Goal: Task Accomplishment & Management: Use online tool/utility

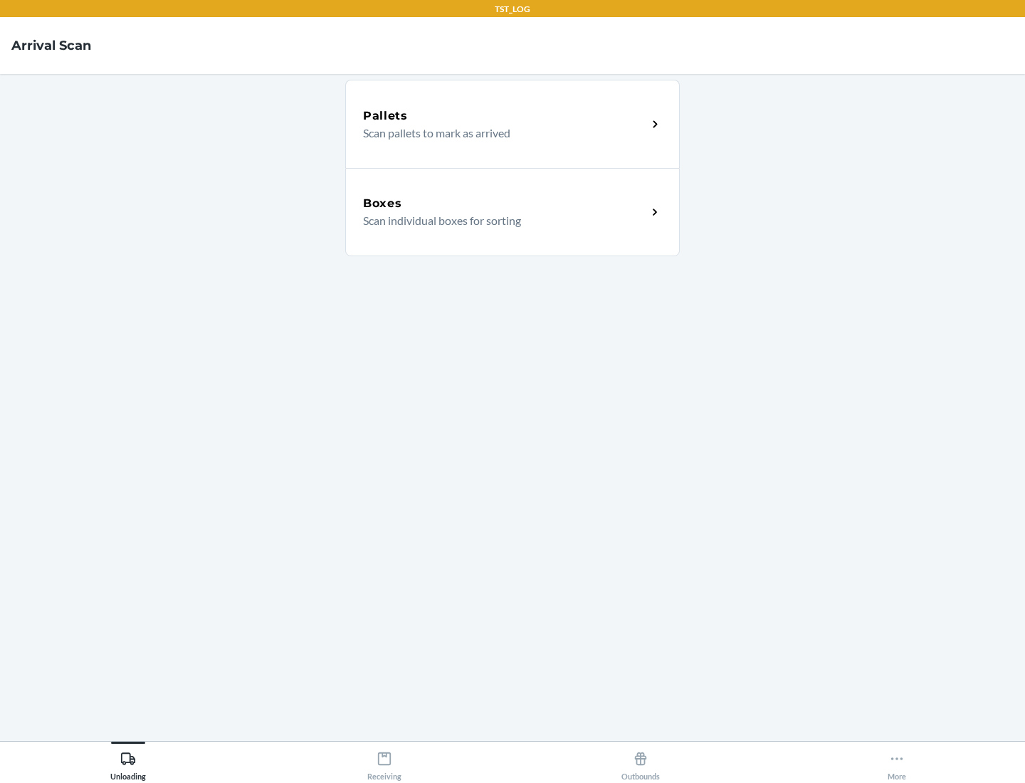
click at [505, 204] on div "Boxes" at bounding box center [505, 203] width 284 height 17
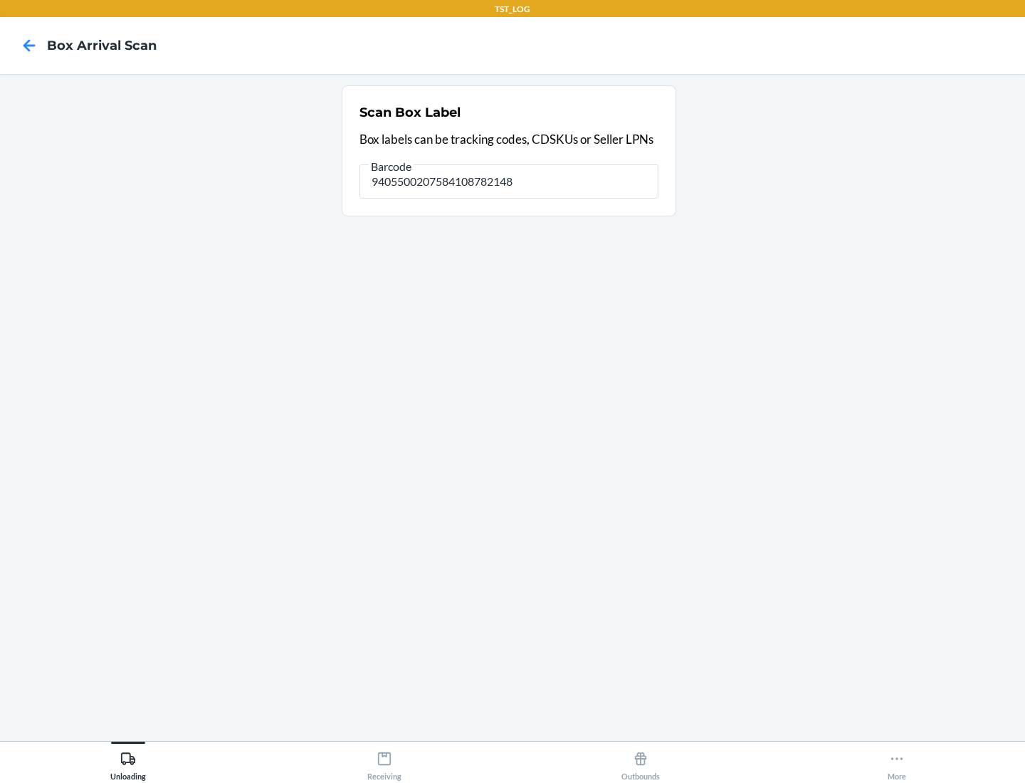
type input "9405500207584108782148"
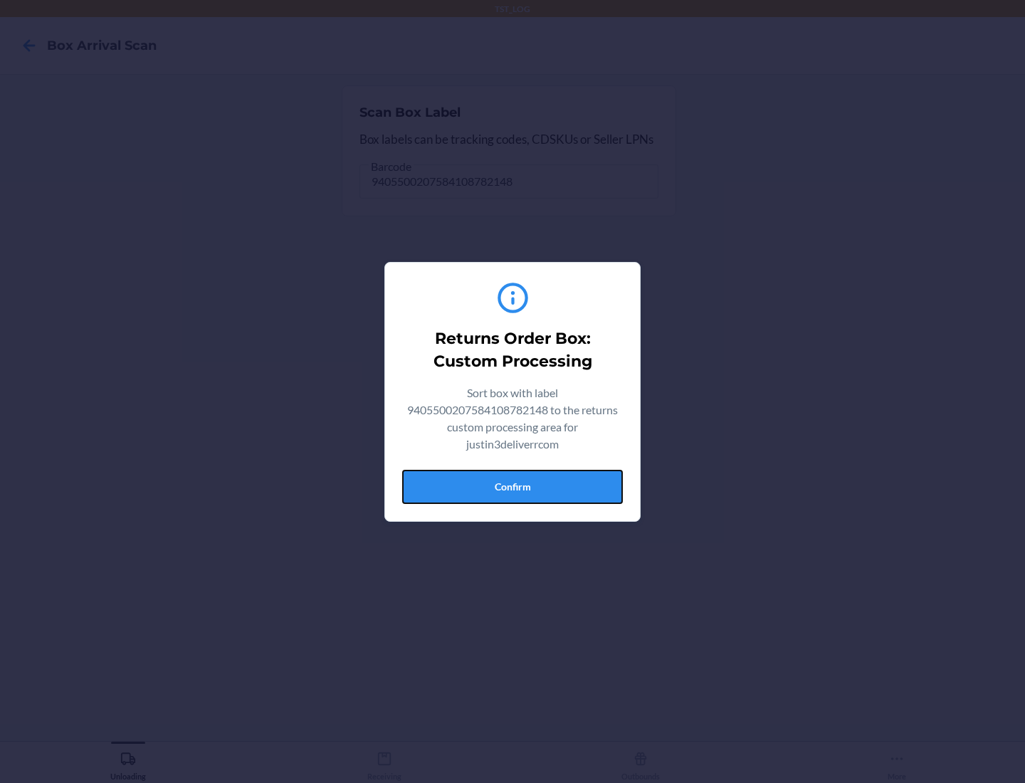
click at [513, 486] on button "Confirm" at bounding box center [512, 487] width 221 height 34
